Goal: Find specific page/section: Find specific page/section

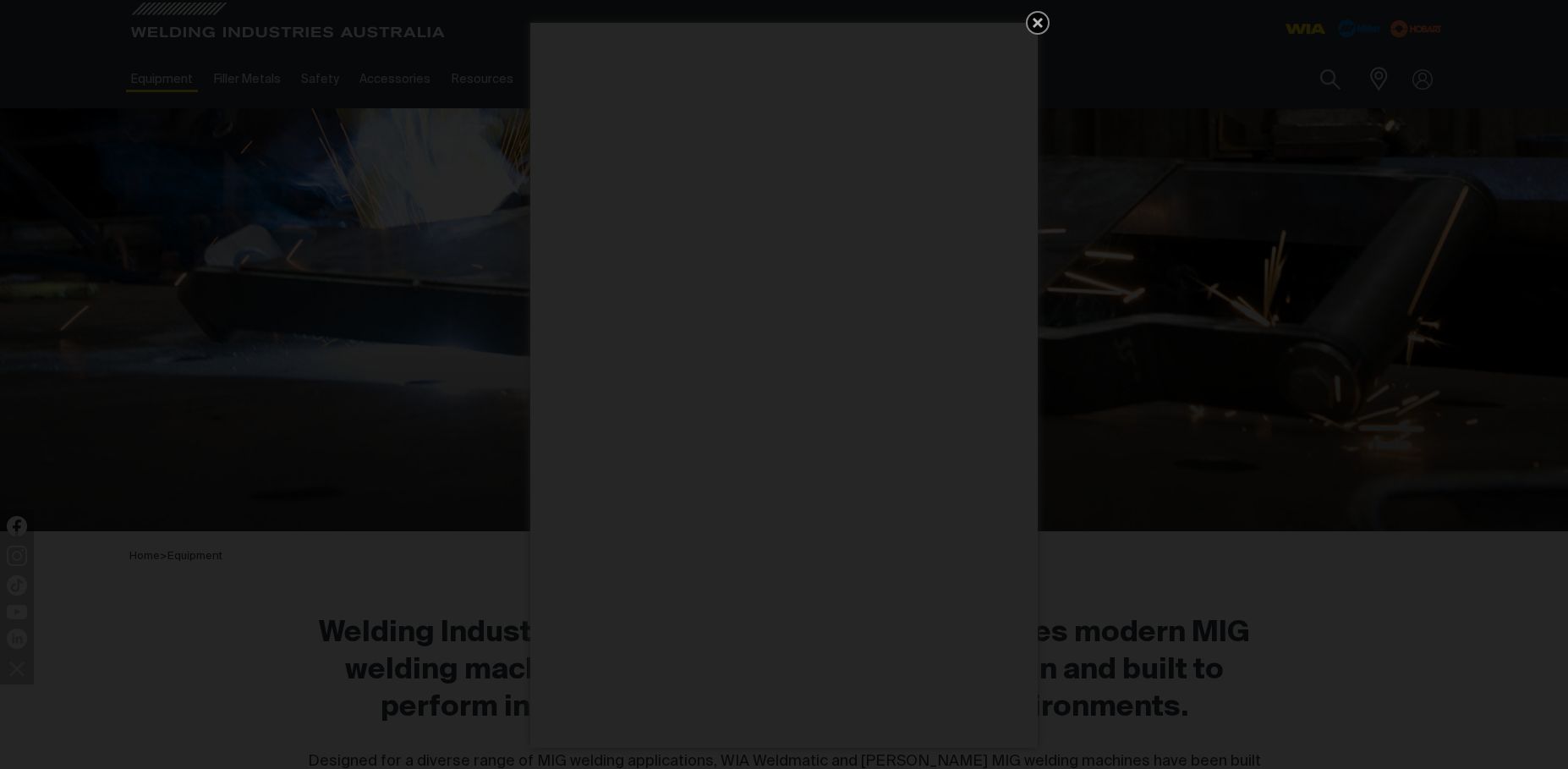
click at [1034, 21] on icon "Get 5 WIA Welding Guides Free!" at bounding box center [1038, 23] width 20 height 20
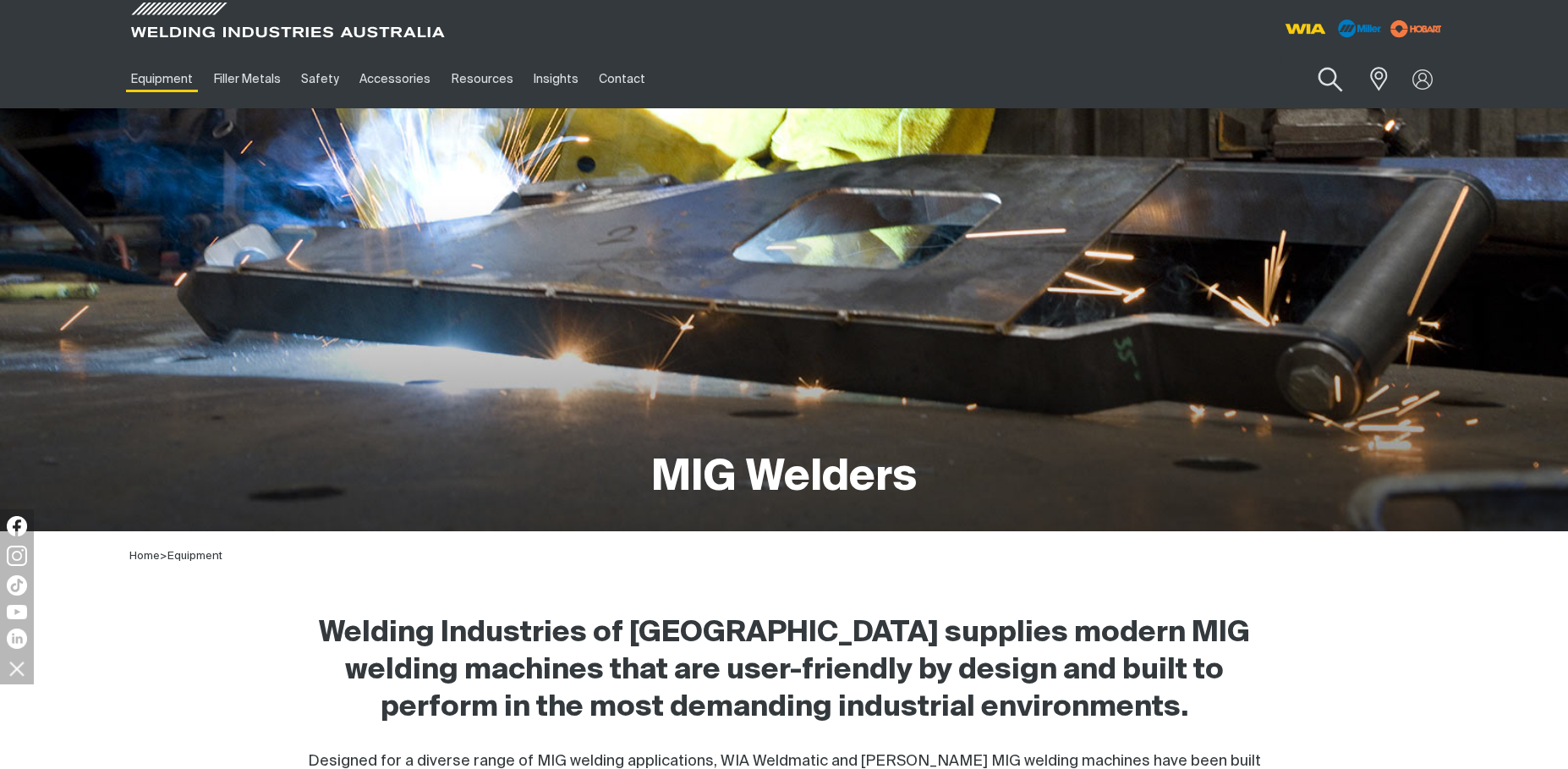
click at [1329, 70] on button "Search products" at bounding box center [1331, 80] width 69 height 48
click at [1114, 82] on input "Search" at bounding box center [1228, 79] width 260 height 38
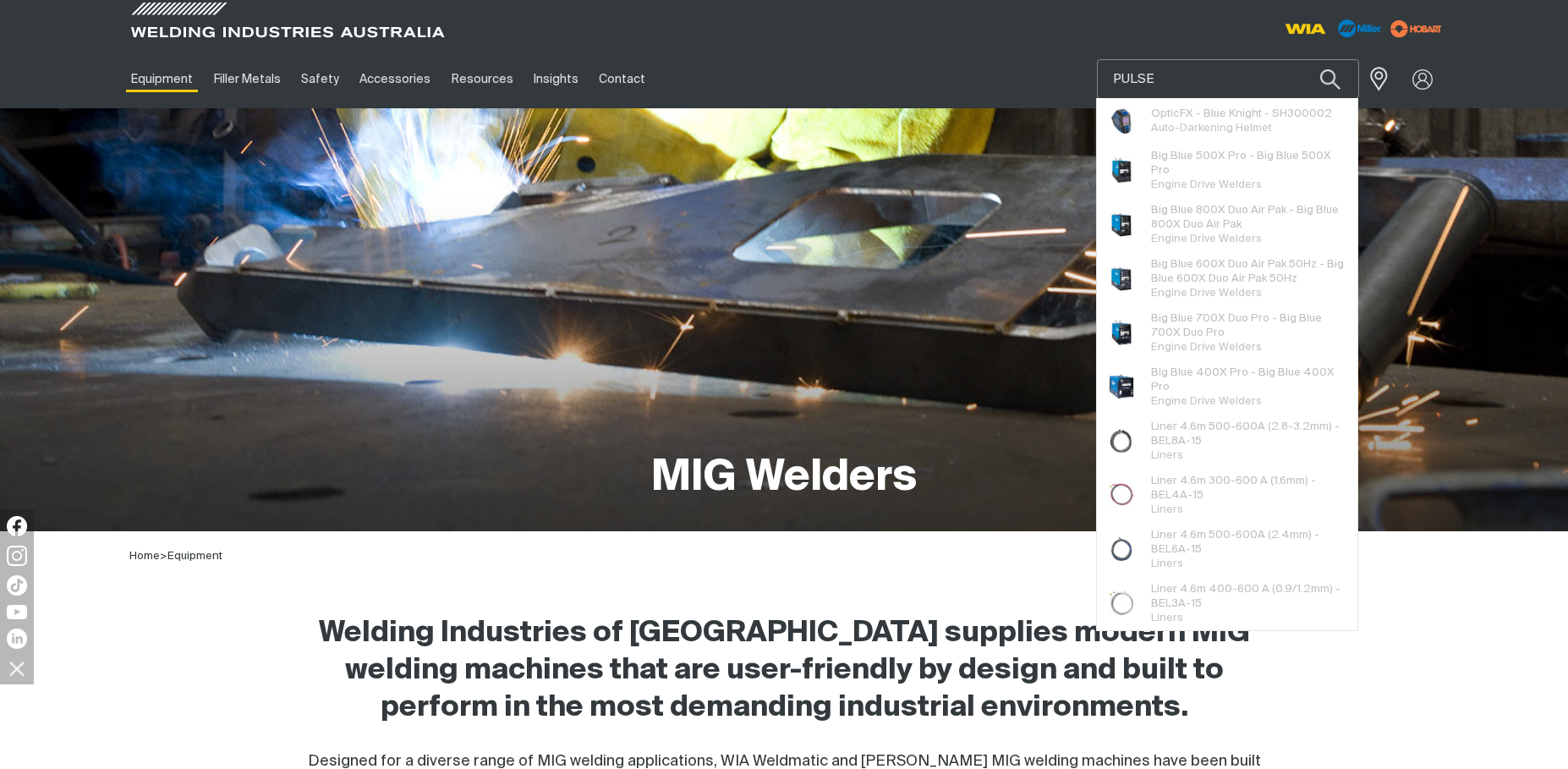
type input "PULSE"
click at [1302, 60] on button "Search products" at bounding box center [1331, 80] width 58 height 40
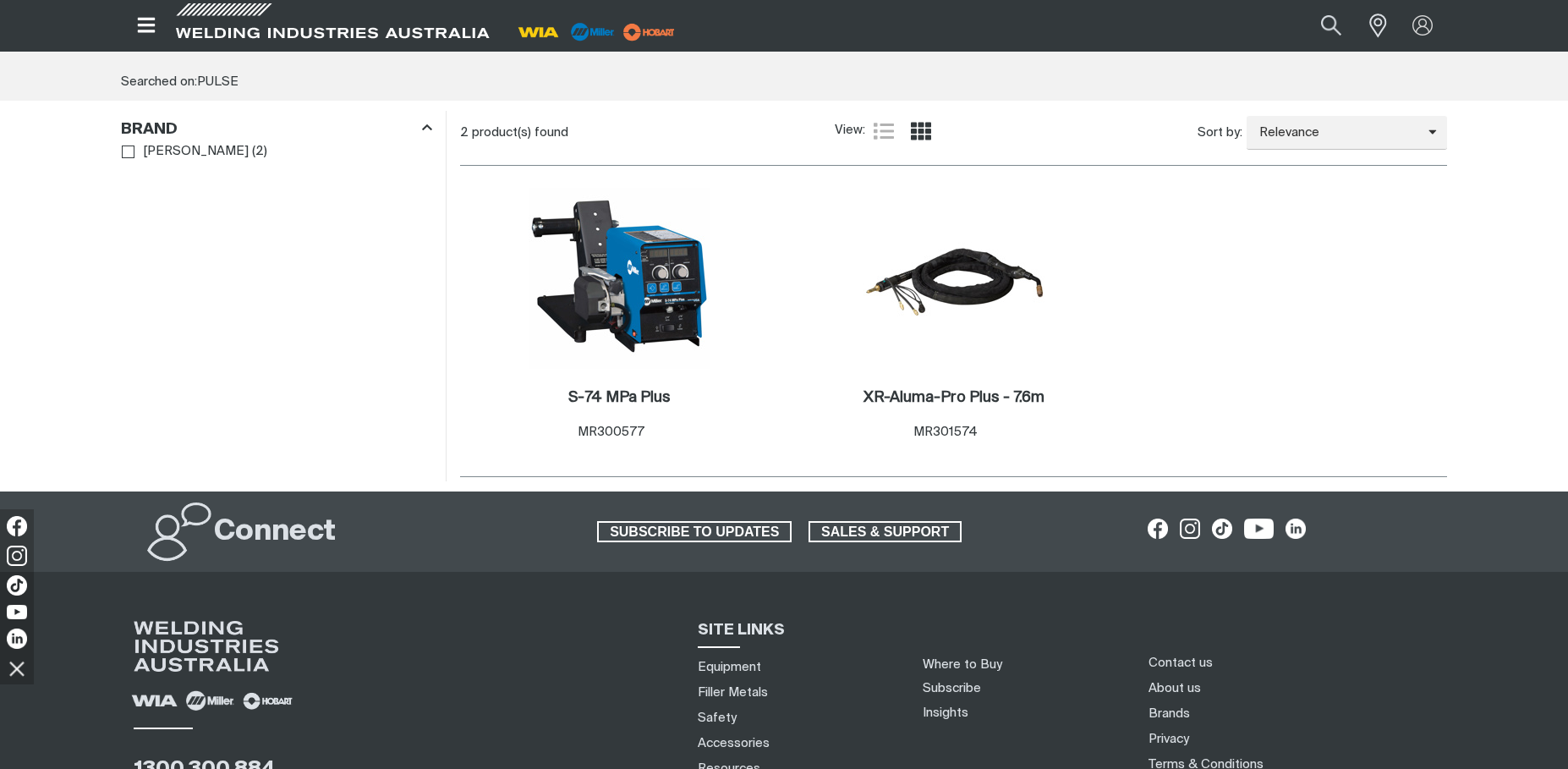
scroll to position [85, 0]
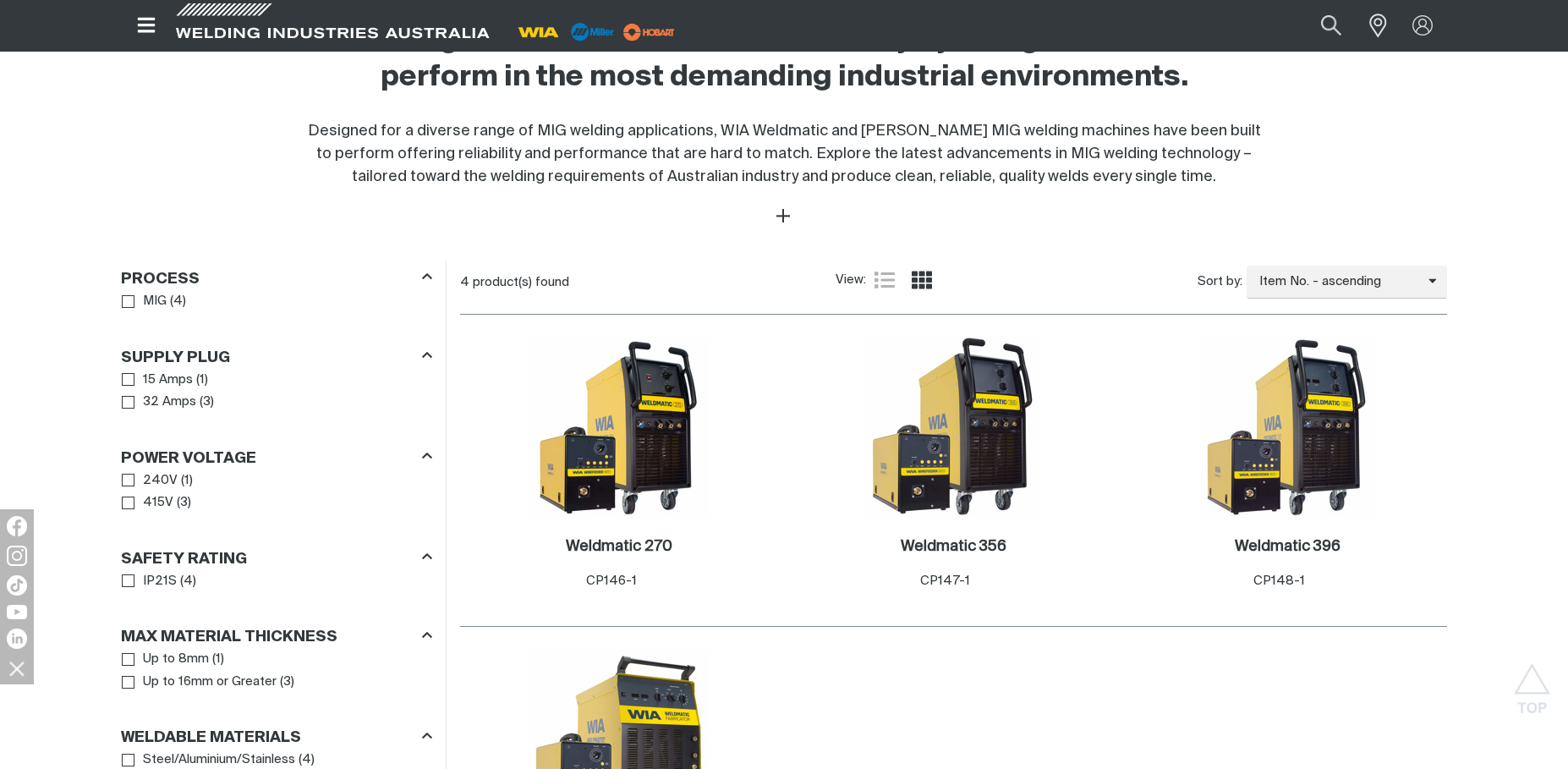
scroll to position [508, 0]
